Goal: Task Accomplishment & Management: Use online tool/utility

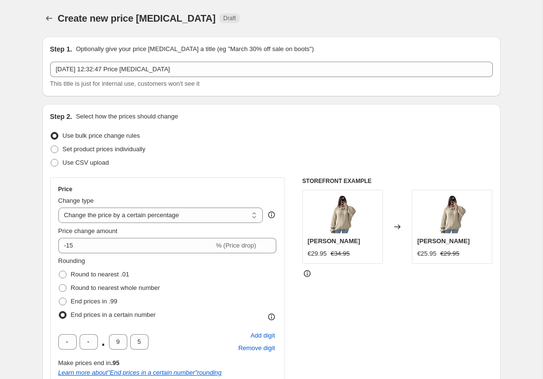
select select "percentage"
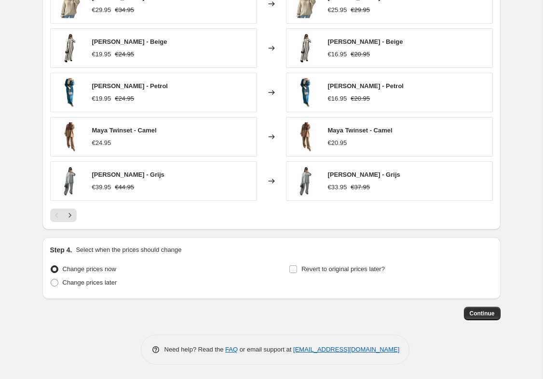
scroll to position [851, 0]
click at [75, 194] on div "[PERSON_NAME] €29.95 €34.95 Changed to [PERSON_NAME] €25.95 €29.95 [PERSON_NAME…" at bounding box center [271, 103] width 443 height 238
click at [70, 213] on icon "Next" at bounding box center [69, 215] width 2 height 4
click at [70, 211] on icon "Next" at bounding box center [70, 216] width 10 height 10
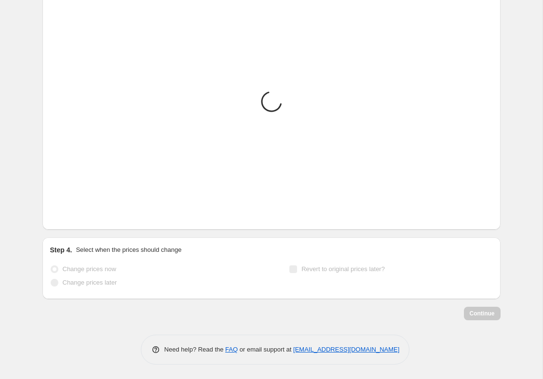
click at [69, 209] on button "Next" at bounding box center [69, 215] width 13 height 13
click at [69, 211] on icon "Next" at bounding box center [70, 216] width 10 height 10
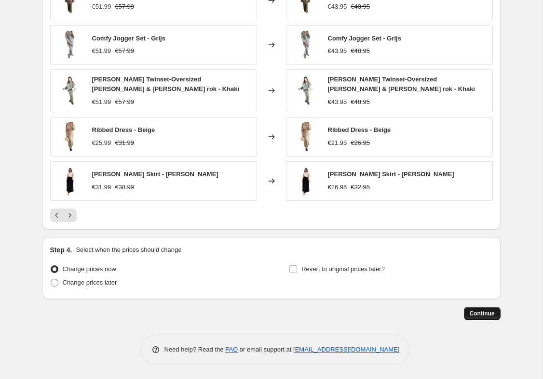
click at [490, 310] on span "Continue" at bounding box center [482, 314] width 25 height 8
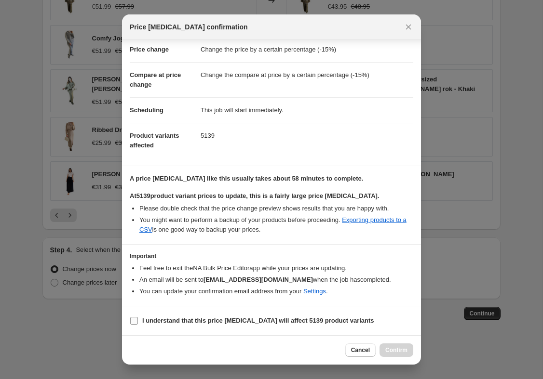
click at [134, 317] on input "I understand that this price [MEDICAL_DATA] will affect 5139 product variants" at bounding box center [134, 321] width 8 height 8
checkbox input "true"
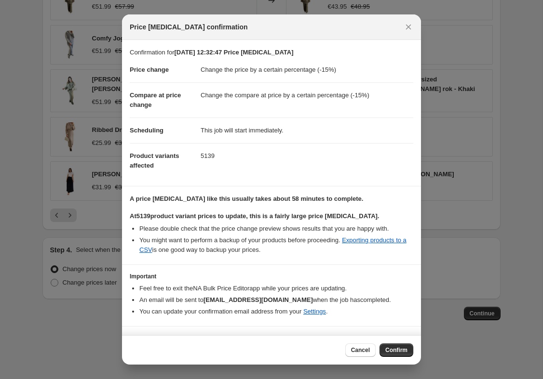
scroll to position [0, 0]
click at [407, 350] on button "Confirm" at bounding box center [396, 350] width 34 height 13
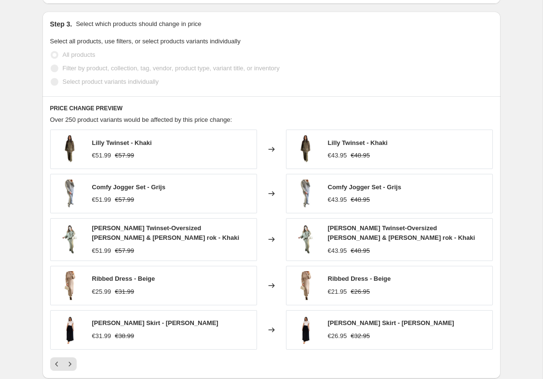
scroll to position [864, 0]
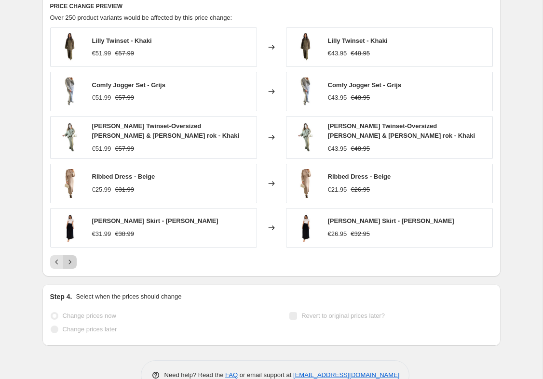
click at [76, 256] on button "Next" at bounding box center [69, 262] width 13 height 13
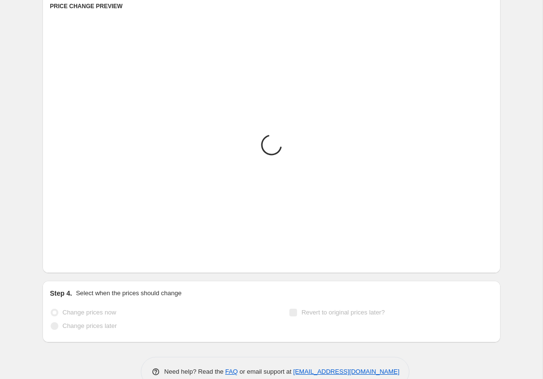
click at [79, 259] on div at bounding box center [271, 258] width 443 height 13
click at [76, 254] on div "Pagination" at bounding box center [69, 258] width 13 height 13
click at [72, 258] on icon "Next" at bounding box center [70, 259] width 10 height 10
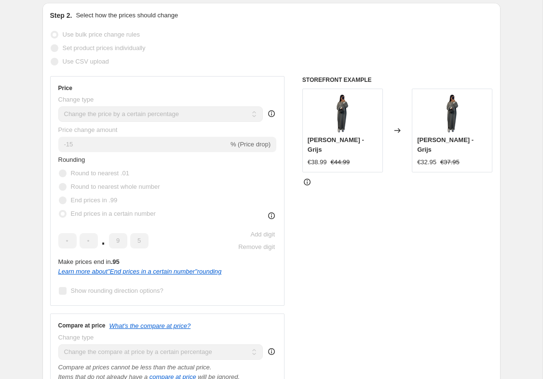
scroll to position [181, 0]
